Goal: Navigation & Orientation: Find specific page/section

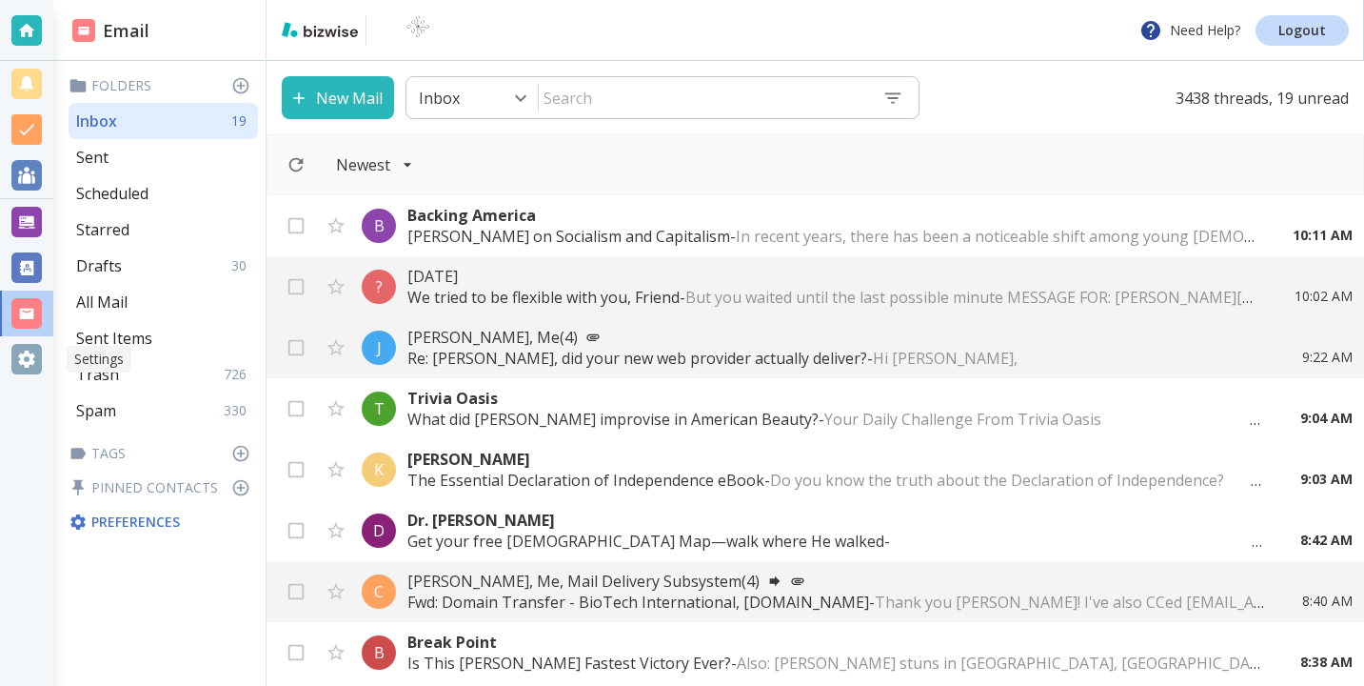
click at [3, 358] on div at bounding box center [26, 359] width 53 height 46
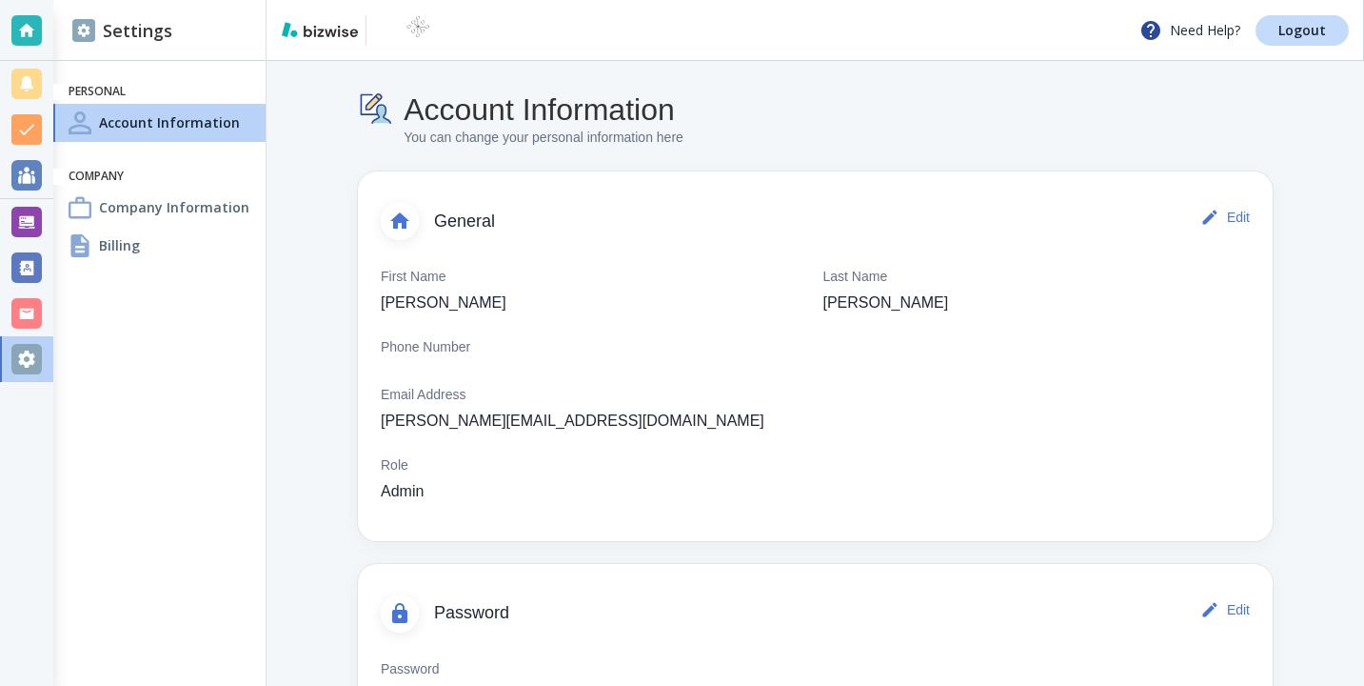
click at [31, 45] on div at bounding box center [26, 30] width 30 height 30
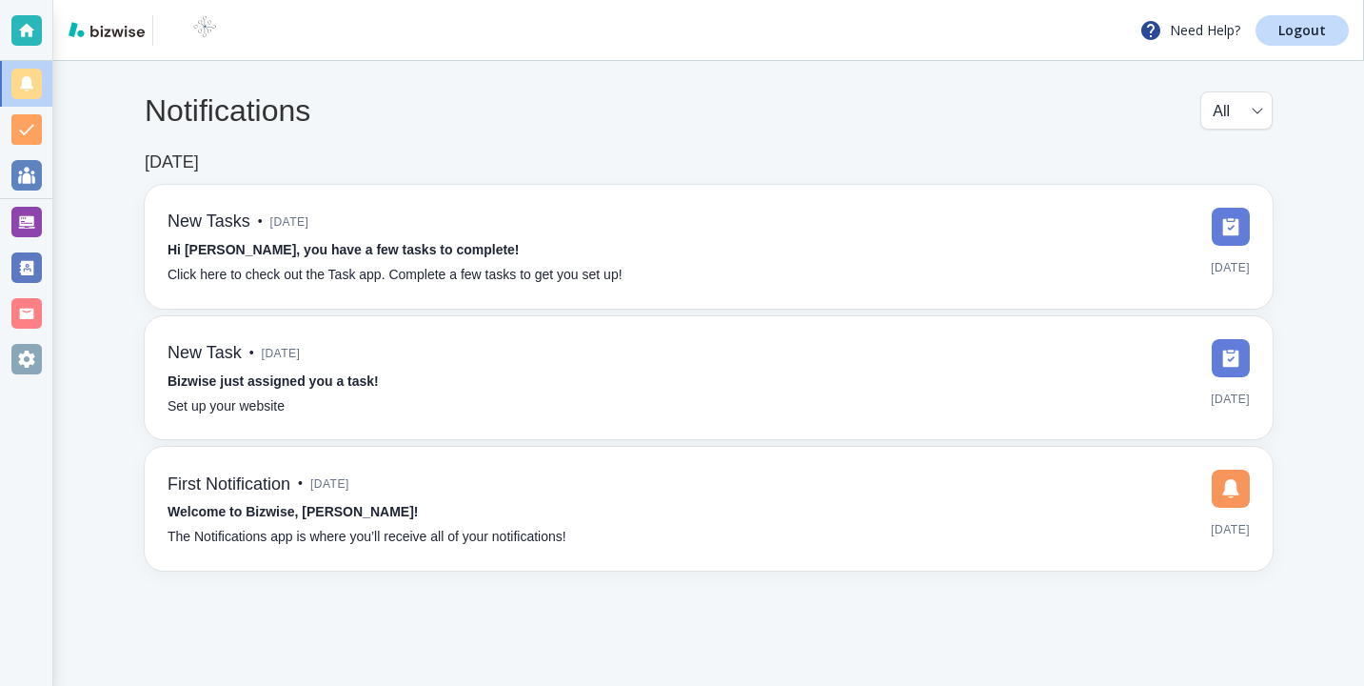
click at [59, 300] on div "Notifications All all ​ [DATE] New Tasks • [DATE] Hi [PERSON_NAME], you have a …" at bounding box center [708, 331] width 1311 height 540
click at [41, 303] on div at bounding box center [26, 313] width 52 height 46
